Goal: Transaction & Acquisition: Purchase product/service

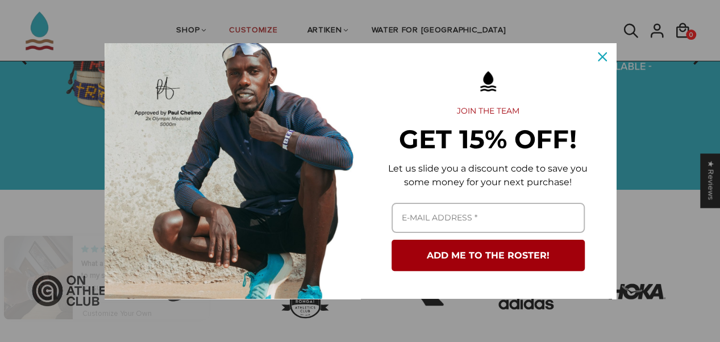
scroll to position [175, 0]
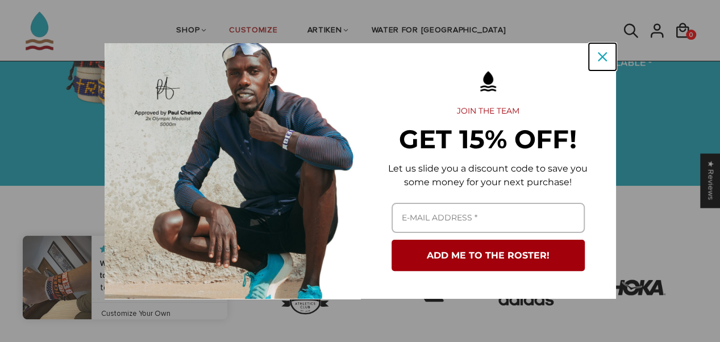
click at [606, 59] on icon "close icon" at bounding box center [602, 56] width 9 height 9
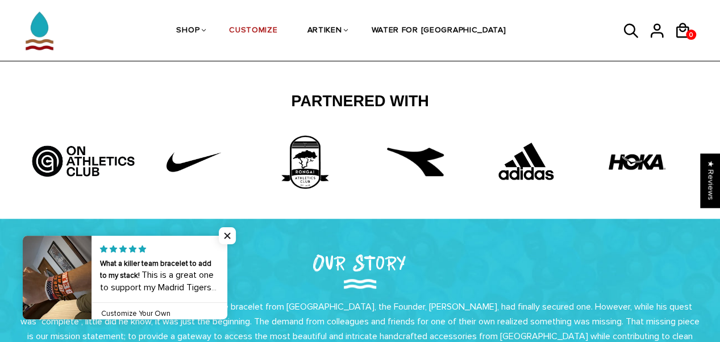
scroll to position [300, 0]
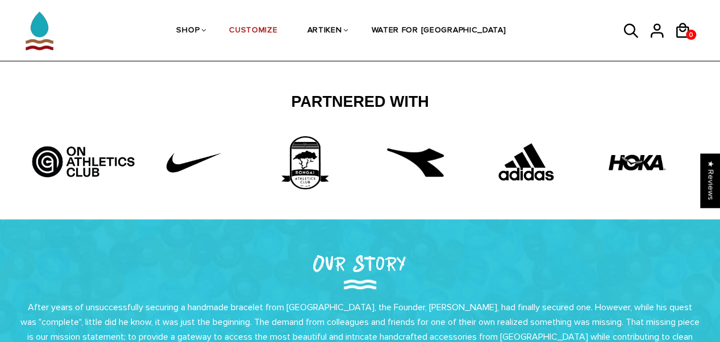
click at [627, 165] on img at bounding box center [637, 162] width 57 height 57
click at [655, 163] on img at bounding box center [637, 162] width 57 height 57
click at [627, 150] on img at bounding box center [637, 162] width 57 height 57
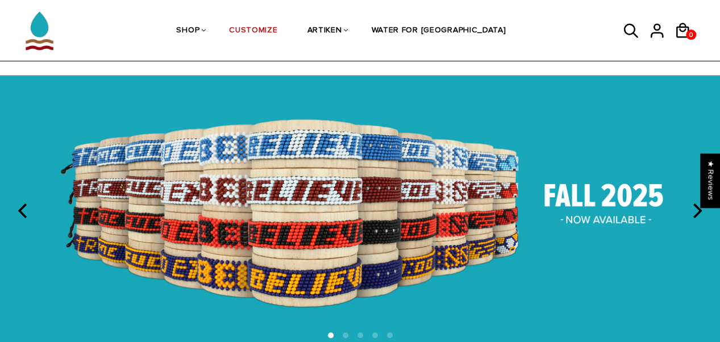
scroll to position [0, 0]
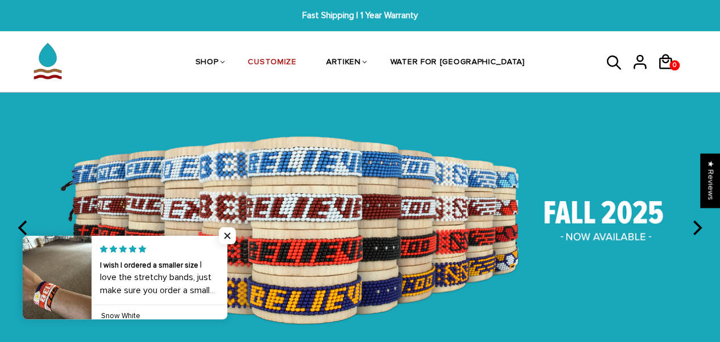
click at [615, 64] on icon at bounding box center [614, 62] width 17 height 27
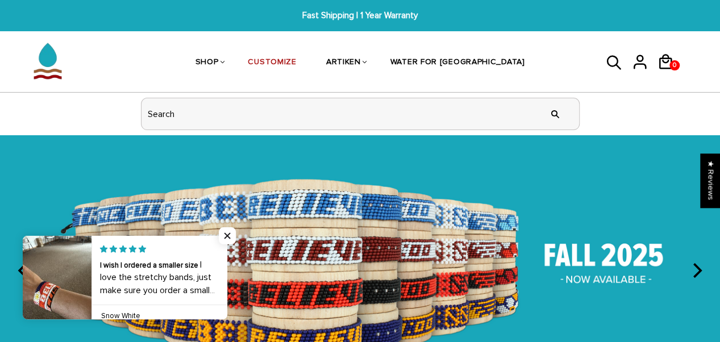
click at [383, 112] on input "header search" at bounding box center [361, 113] width 438 height 31
type input "hoka"
click at [544, 93] on input "" at bounding box center [555, 114] width 23 height 43
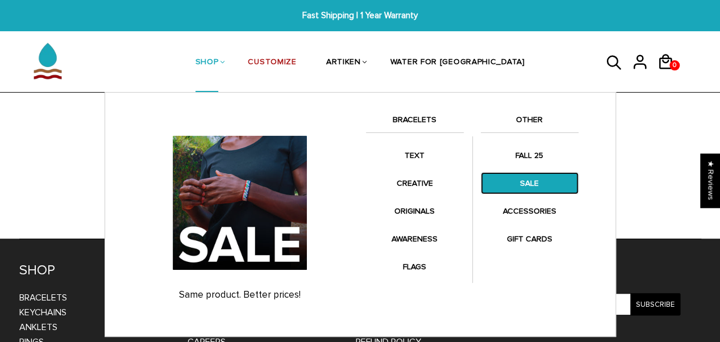
click at [519, 184] on link "SALE" at bounding box center [530, 183] width 98 height 22
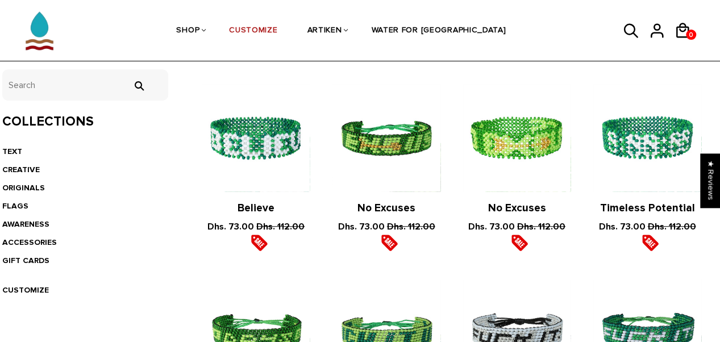
scroll to position [231, 0]
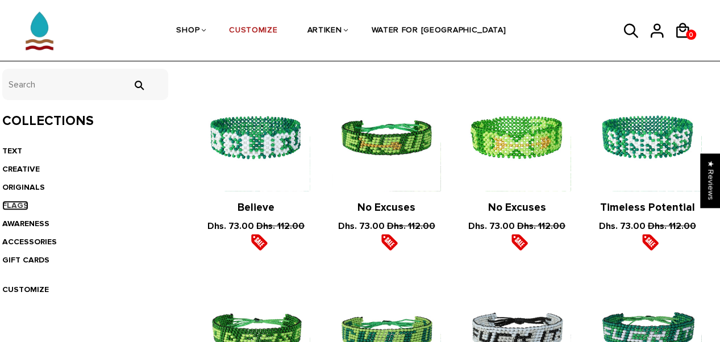
click at [19, 207] on link "FLAGS" at bounding box center [15, 206] width 26 height 10
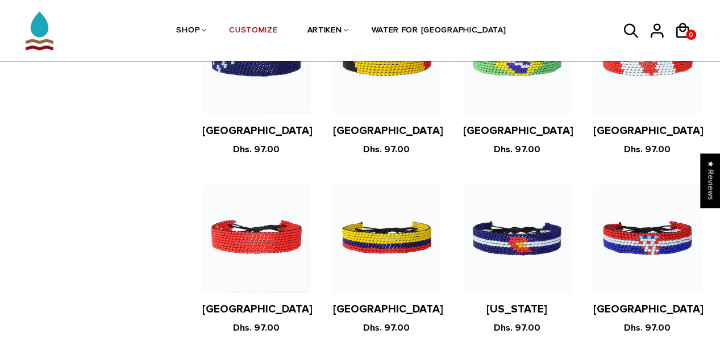
scroll to position [1241, 0]
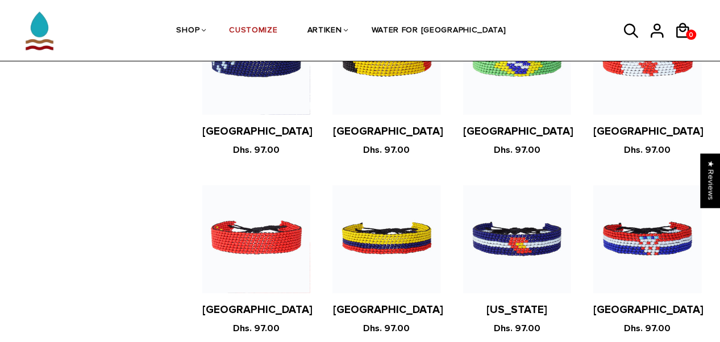
click at [374, 212] on figure at bounding box center [386, 239] width 107 height 107
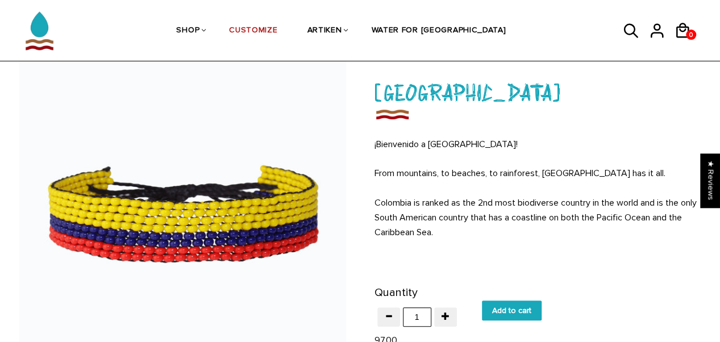
scroll to position [62, 0]
